Goal: Information Seeking & Learning: Understand process/instructions

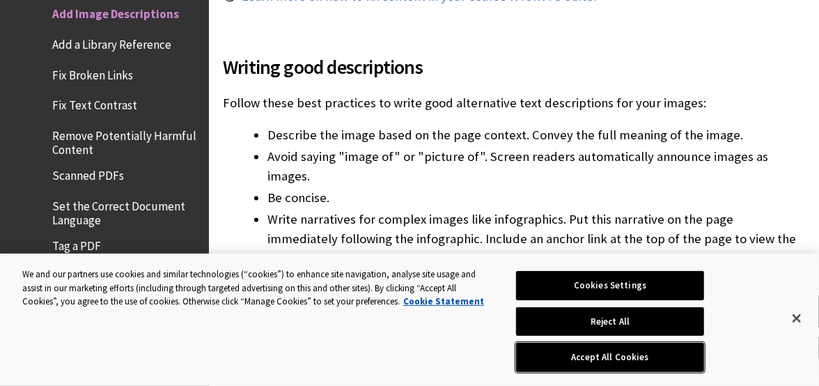
click at [559, 353] on button "Accept All Cookies" at bounding box center [610, 357] width 189 height 29
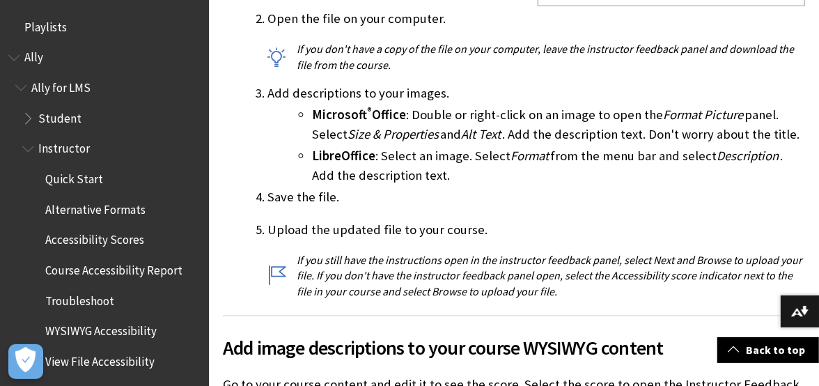
scroll to position [3492, 0]
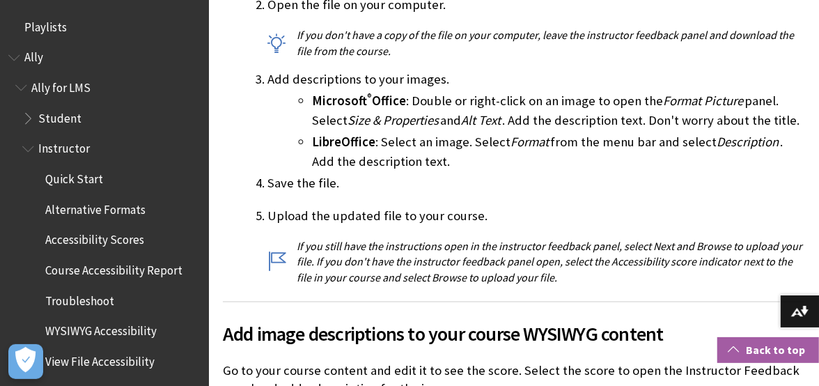
click at [749, 343] on link "Back to top" at bounding box center [768, 350] width 102 height 26
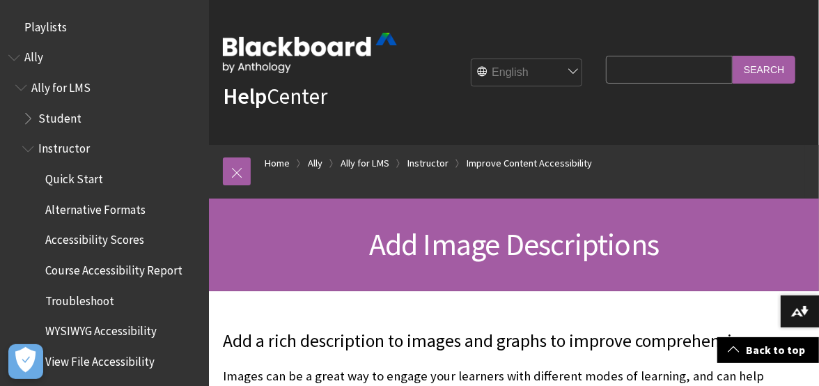
scroll to position [3933, 0]
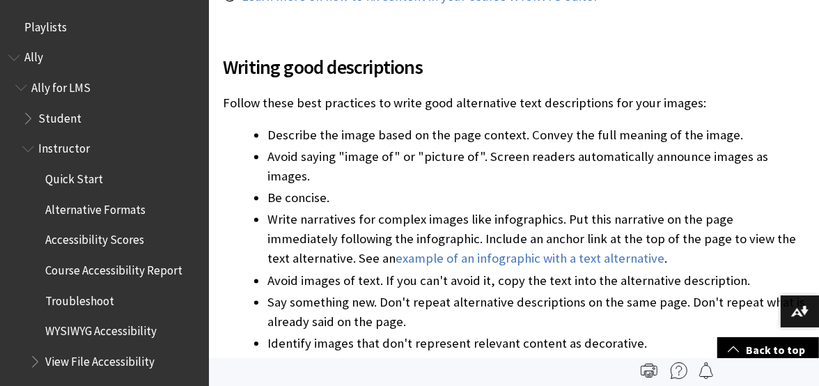
scroll to position [579, 0]
